Goal: Task Accomplishment & Management: Use online tool/utility

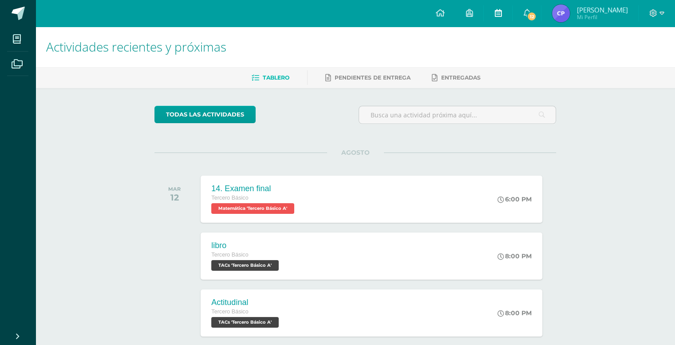
click at [496, 11] on link at bounding box center [498, 13] width 28 height 27
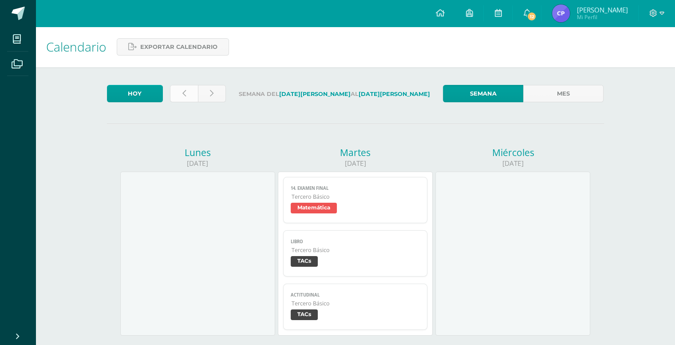
click at [181, 91] on link at bounding box center [184, 93] width 28 height 17
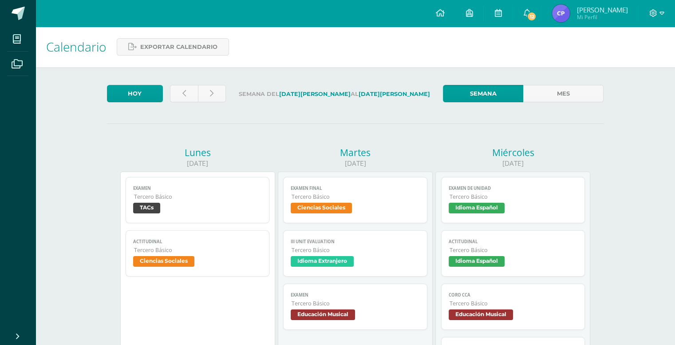
click at [176, 217] on link "Examen Tercero Básico TACs" at bounding box center [198, 200] width 144 height 46
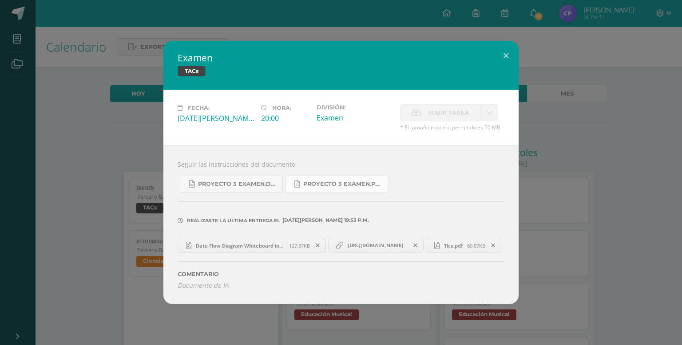
click at [345, 180] on span "PROYECTO 3 Examen.pdf" at bounding box center [343, 183] width 80 height 7
